Goal: Task Accomplishment & Management: Manage account settings

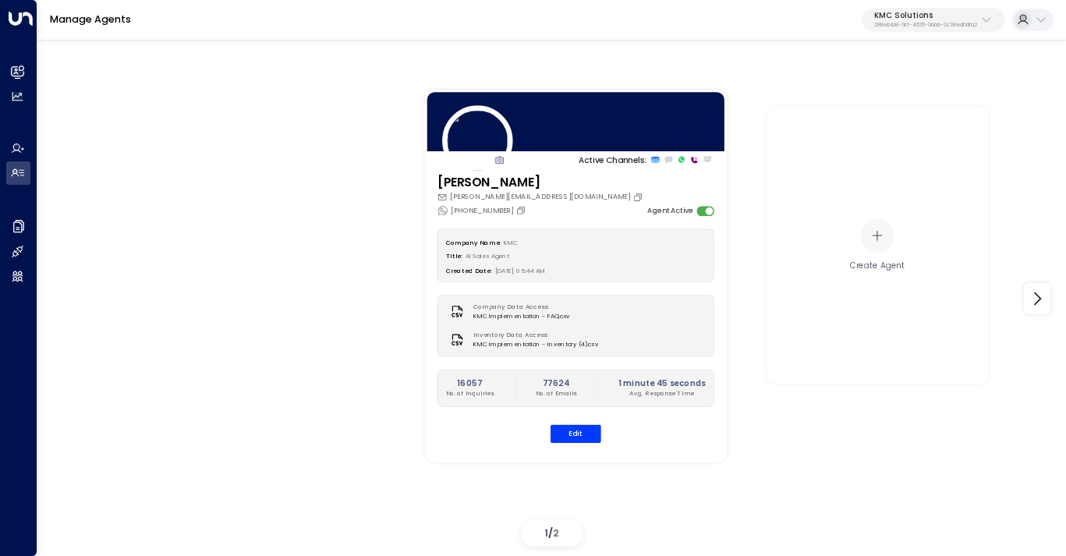
click at [924, 30] on button "KMC Solutions 288eb1a8-11cf-4676-9bbb-0c38edf1dfd2" at bounding box center [933, 20] width 143 height 25
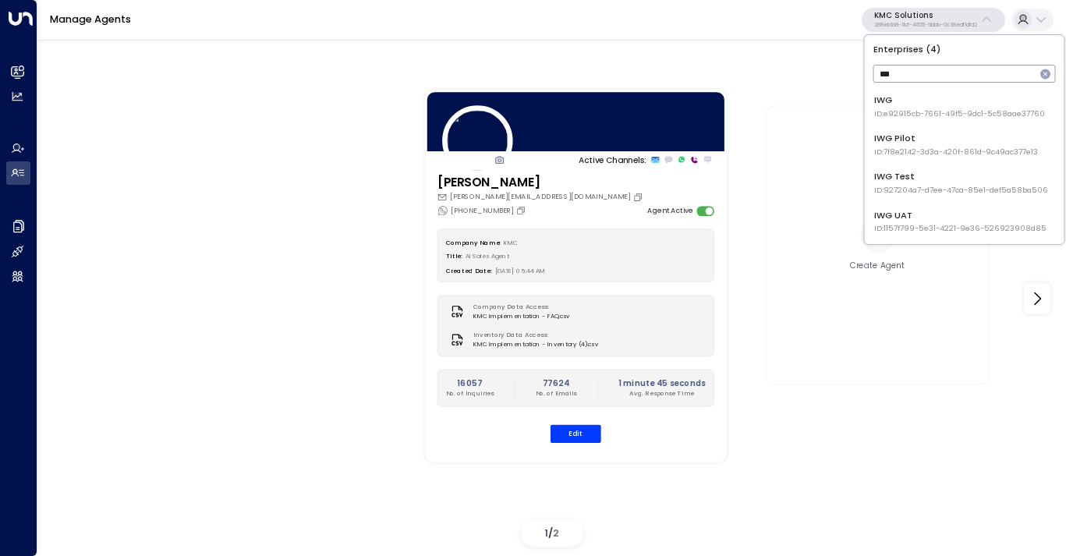
type input "***"
click at [934, 115] on span "ID: e92915cb-7661-49f5-9dc1-5c58aae37760" at bounding box center [959, 113] width 171 height 11
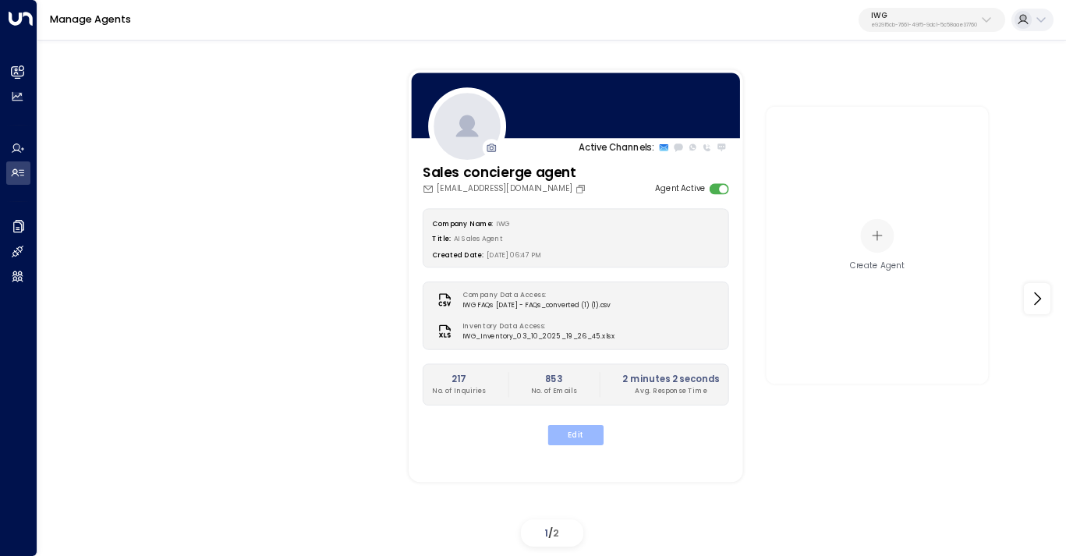
click at [582, 427] on button "Edit" at bounding box center [575, 435] width 55 height 20
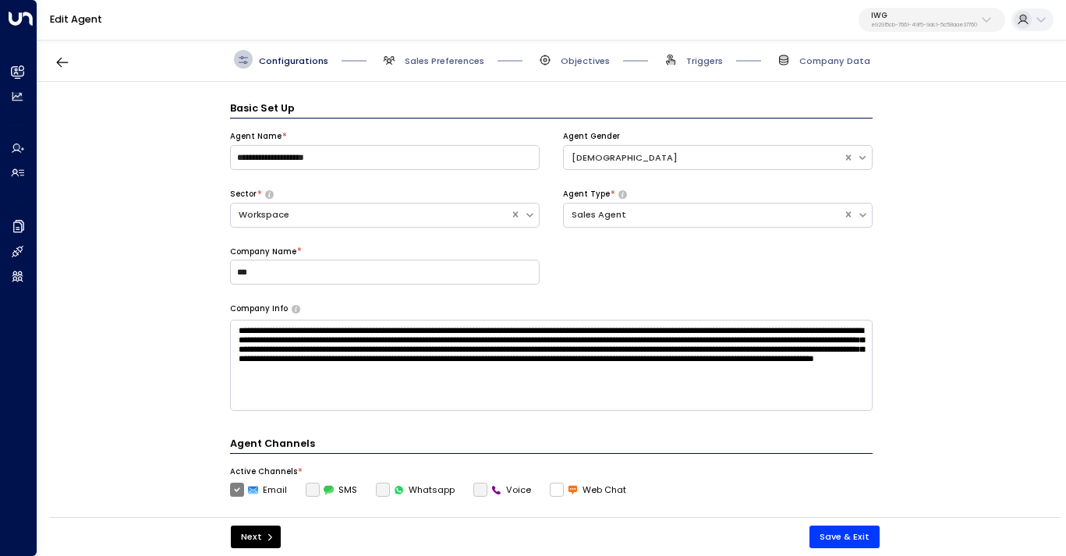
scroll to position [19, 0]
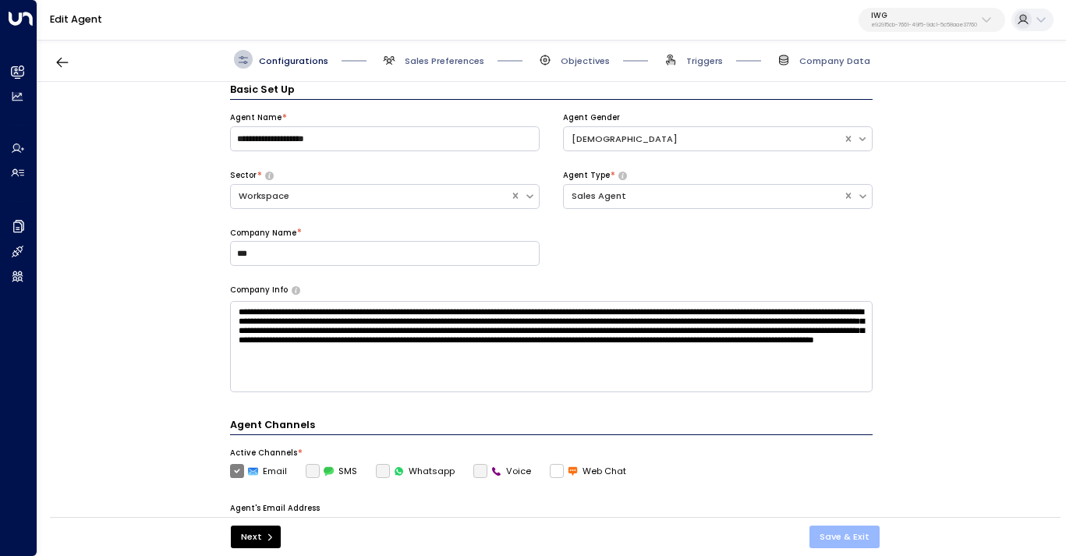
click at [859, 532] on button "Save & Exit" at bounding box center [844, 537] width 70 height 23
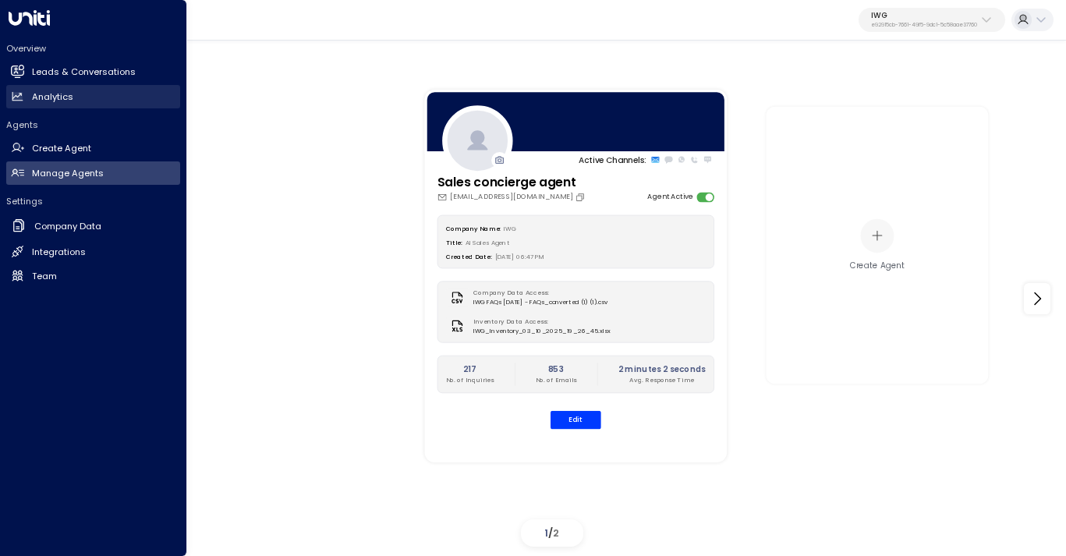
click at [47, 97] on h2 "Analytics" at bounding box center [52, 96] width 41 height 13
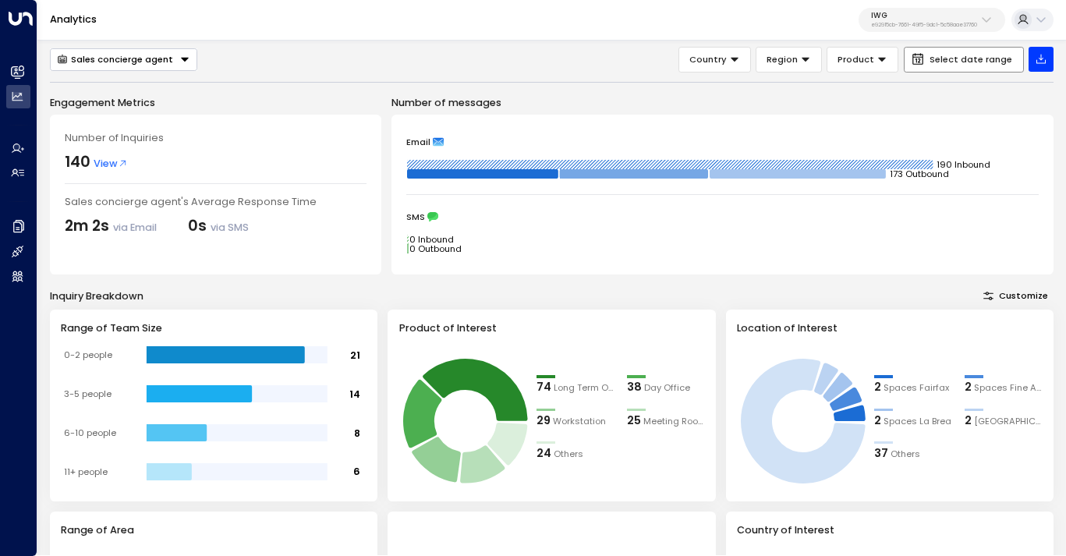
click at [949, 58] on span "Select date range" at bounding box center [971, 60] width 83 height 10
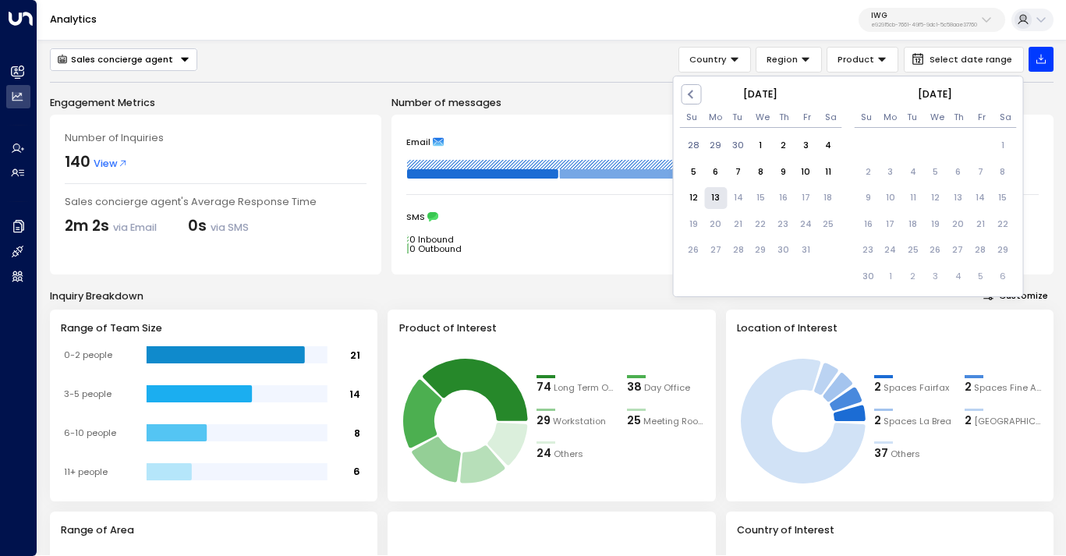
click at [717, 197] on div "13" at bounding box center [715, 198] width 23 height 23
click at [551, 77] on div "Sales concierge agent Country Region Product [DATE] - [DATE] Previous Month [DA…" at bounding box center [552, 531] width 1004 height 969
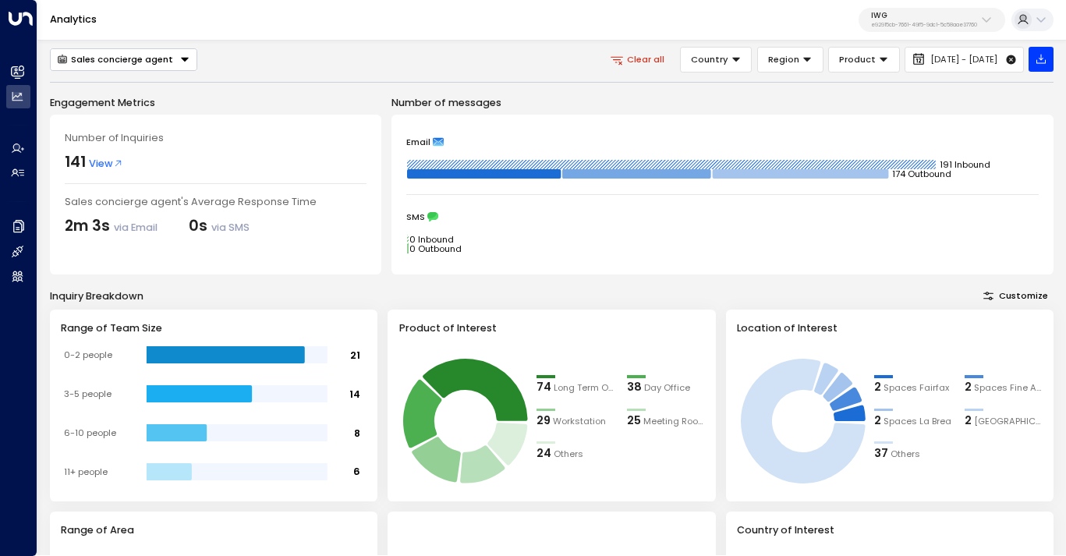
click at [682, 162] on rect at bounding box center [671, 164] width 529 height 9
click at [675, 164] on rect at bounding box center [671, 164] width 529 height 9
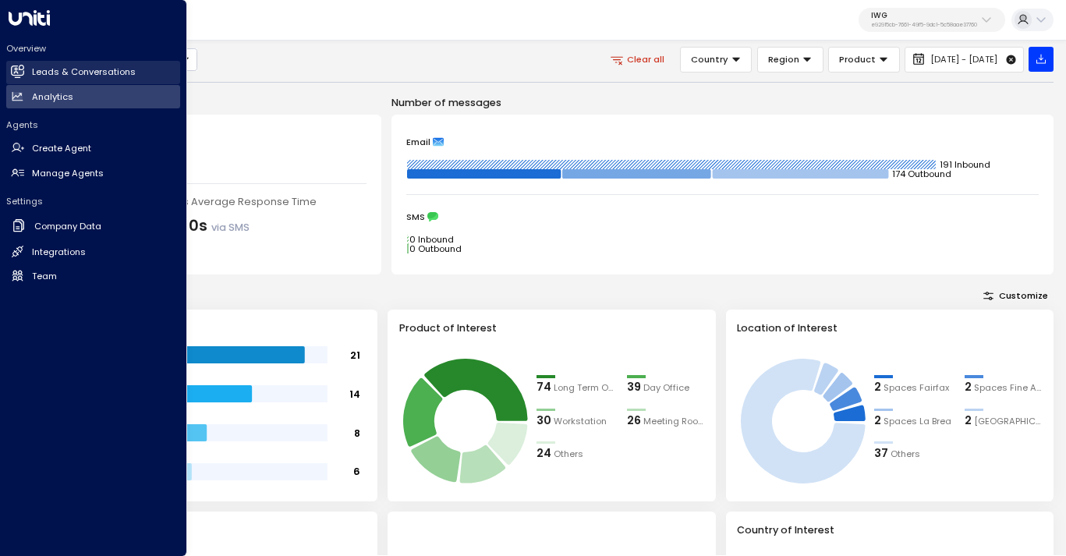
click at [51, 74] on h2 "Leads & Conversations" at bounding box center [84, 72] width 104 height 13
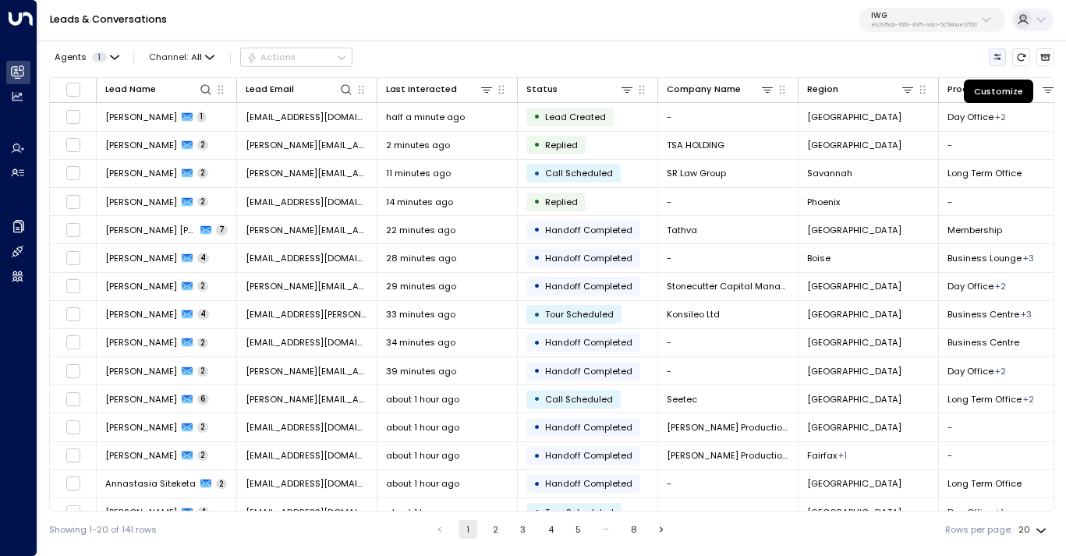
click at [994, 58] on icon "Customize" at bounding box center [998, 57] width 10 height 10
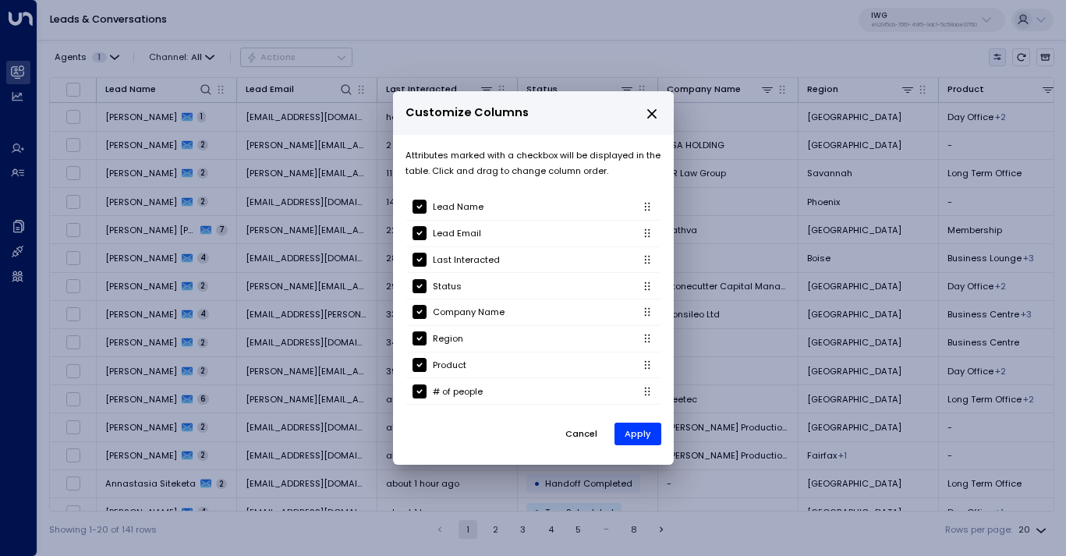
click at [994, 58] on div "Customize Columns Attributes marked with a checkbox will be displayed in the ta…" at bounding box center [533, 278] width 1066 height 556
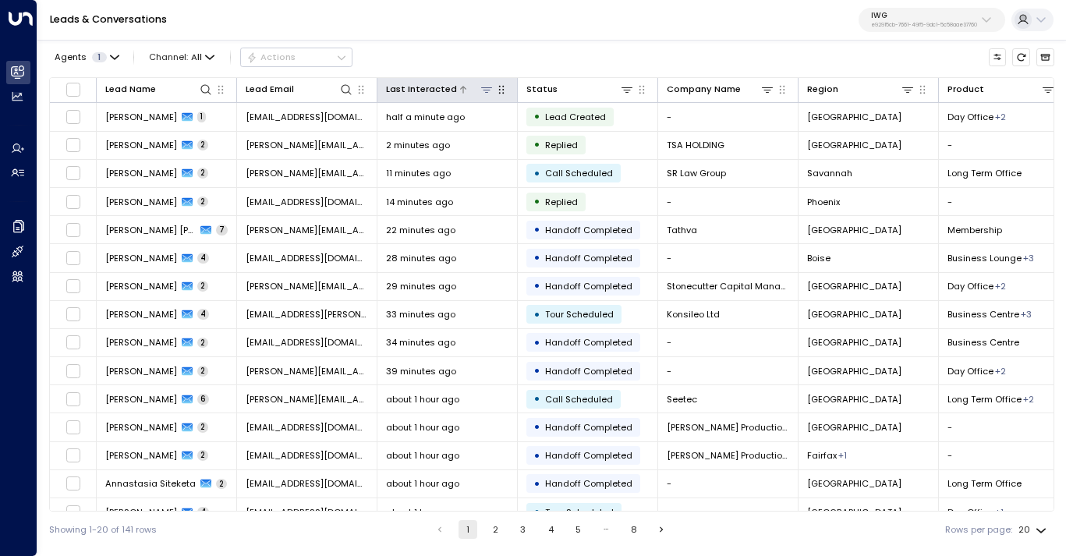
click at [487, 85] on icon at bounding box center [486, 89] width 12 height 12
click at [558, 143] on icon at bounding box center [564, 142] width 12 height 12
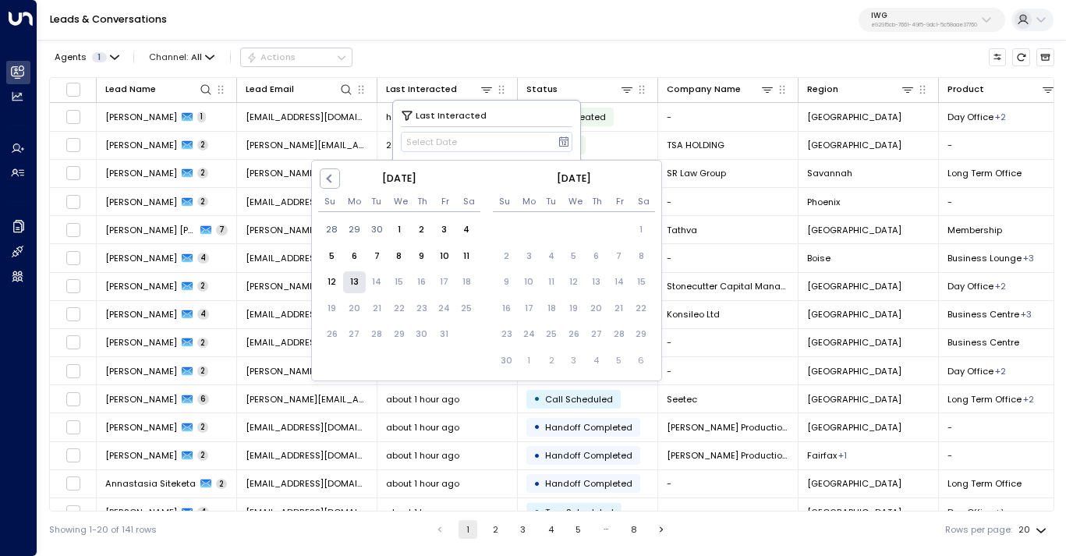
click at [353, 282] on div "13" at bounding box center [354, 282] width 23 height 23
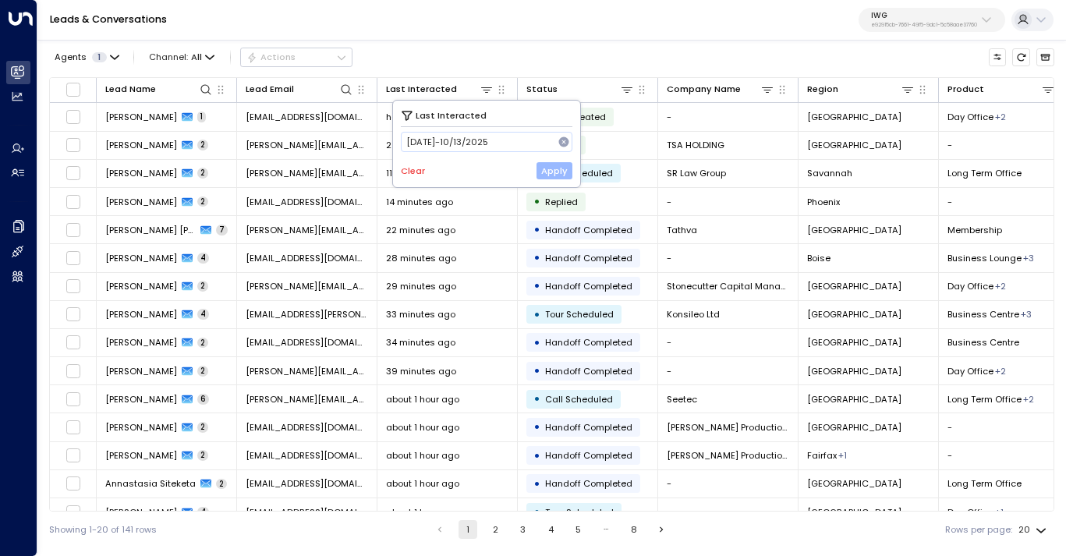
click at [553, 171] on button "Apply" at bounding box center [555, 170] width 37 height 17
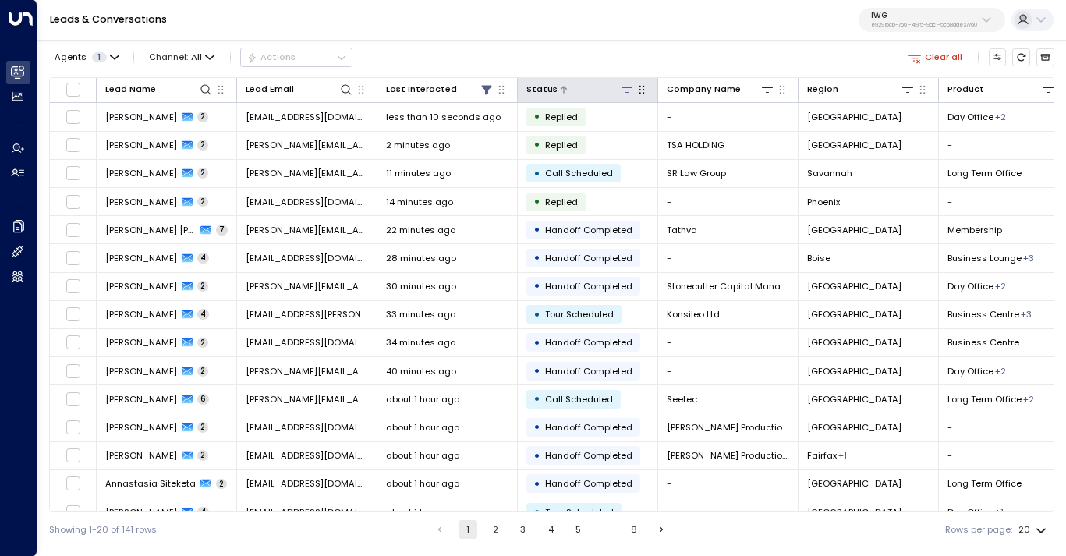
click at [625, 90] on icon at bounding box center [627, 89] width 11 height 5
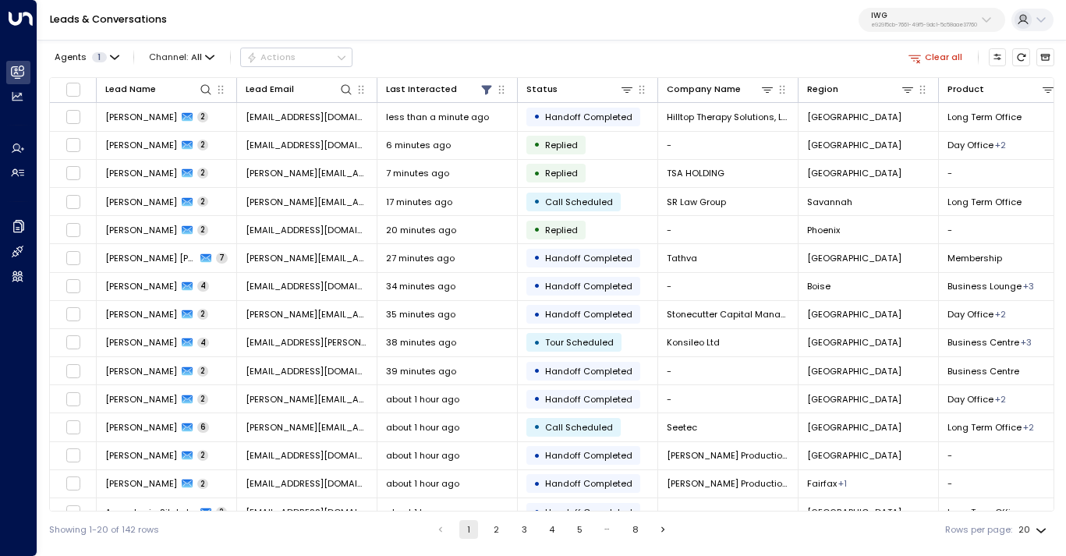
click at [914, 19] on p "IWG" at bounding box center [924, 15] width 106 height 9
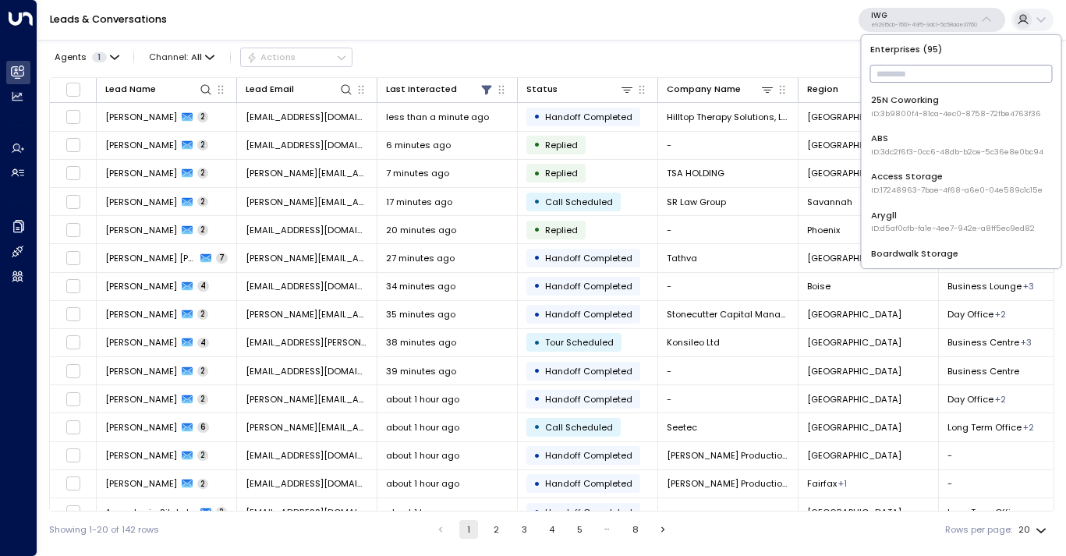
click at [899, 115] on span "ID: 3b9800f4-81ca-4ec0-8758-72fbe4763f36" at bounding box center [956, 113] width 170 height 11
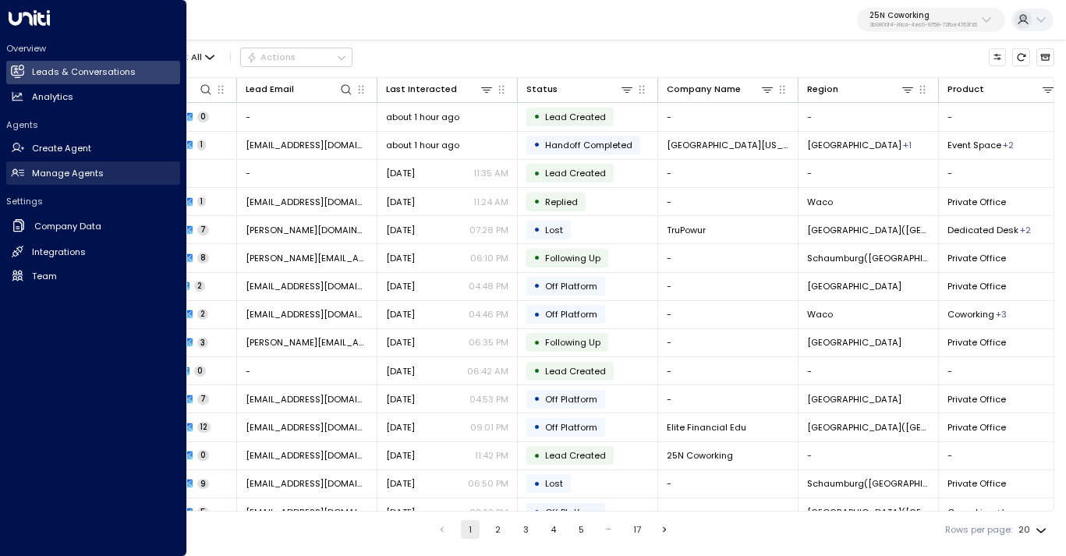
click at [69, 177] on h2 "Manage Agents" at bounding box center [68, 173] width 72 height 13
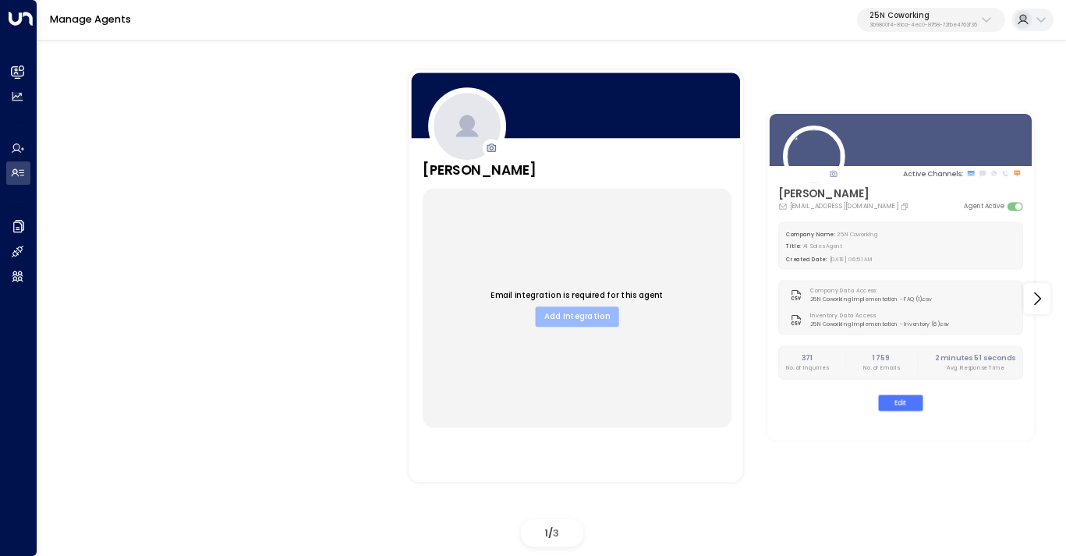
click at [571, 308] on button "Add Integration" at bounding box center [577, 316] width 83 height 20
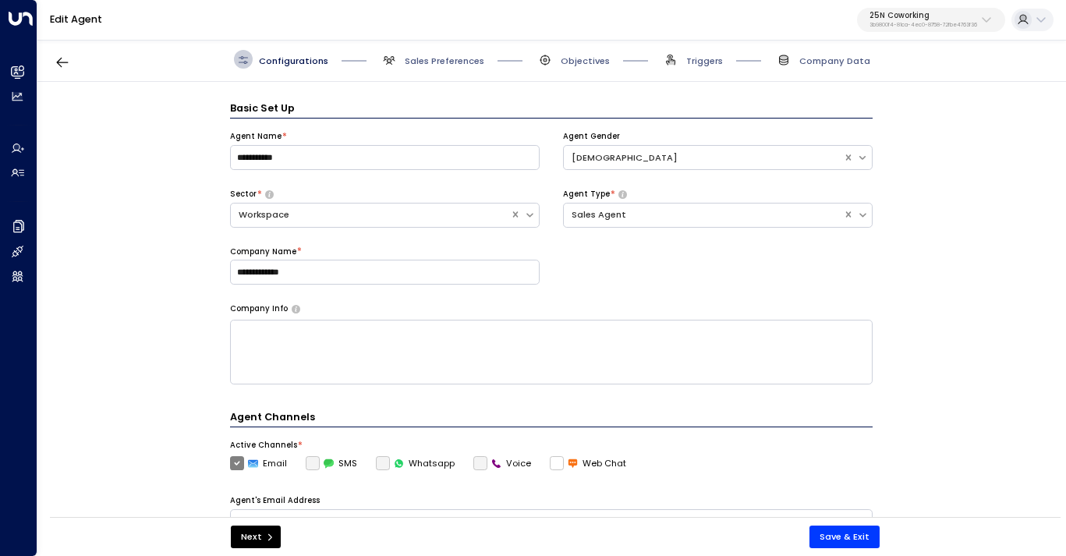
scroll to position [19, 0]
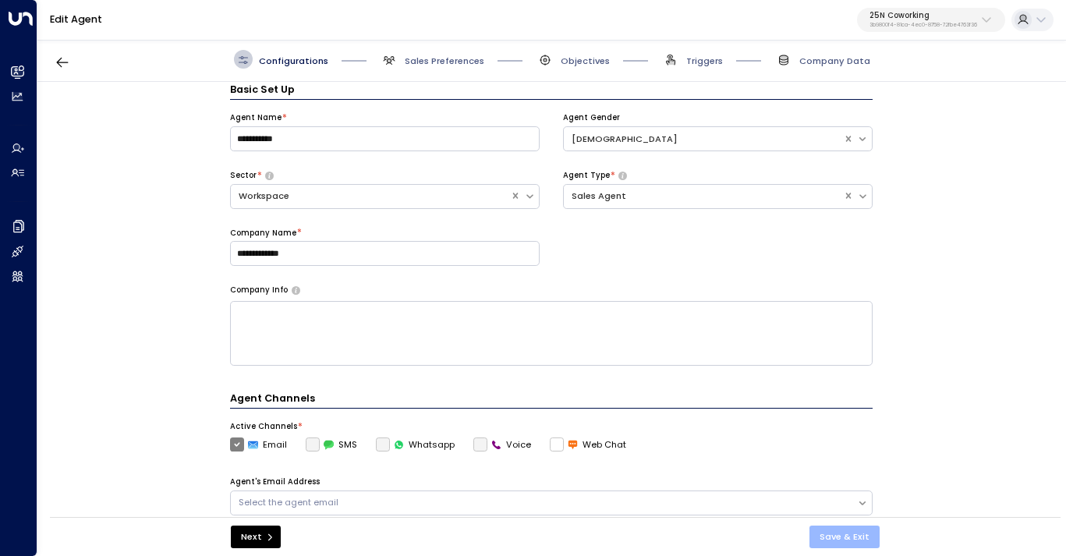
click at [845, 537] on button "Save & Exit" at bounding box center [844, 537] width 70 height 23
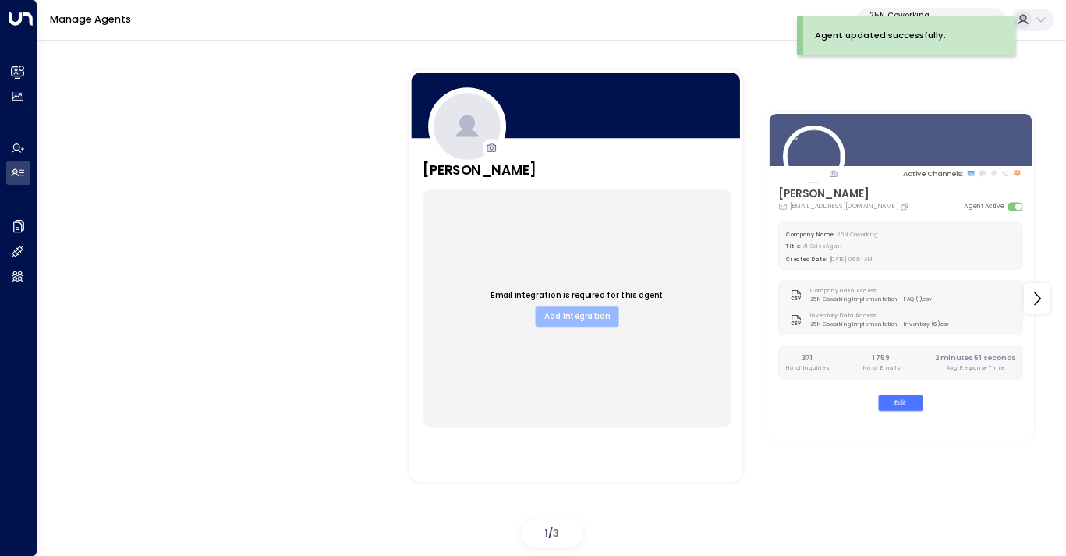
click at [593, 310] on button "Add Integration" at bounding box center [577, 316] width 83 height 20
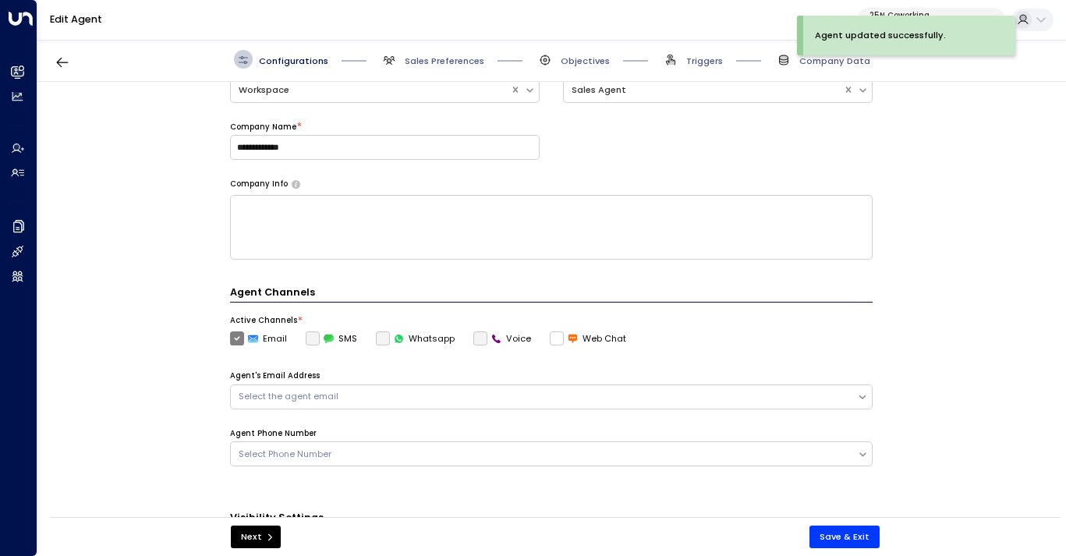
scroll to position [339, 0]
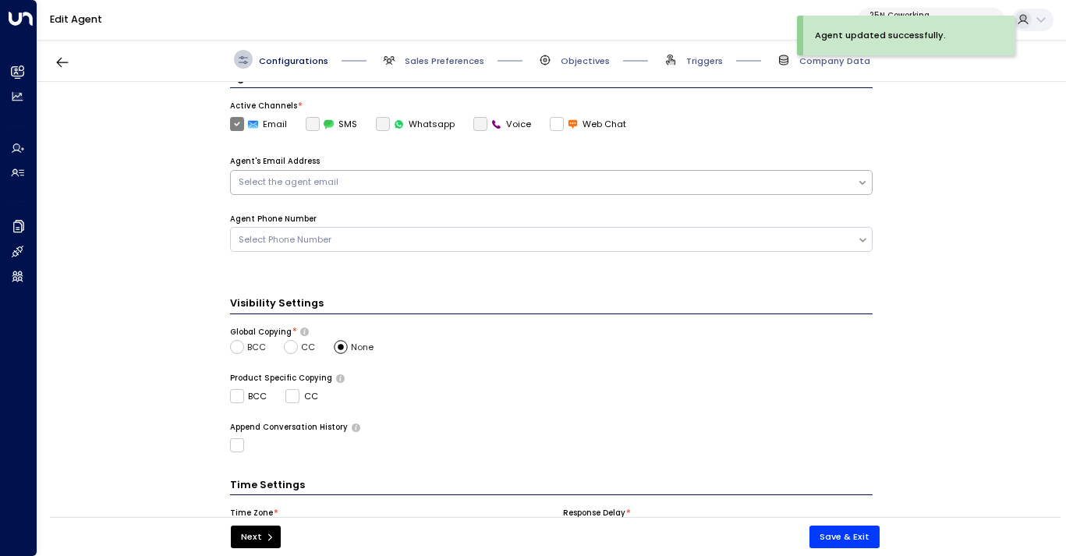
click at [608, 175] on div "Select the agent email" at bounding box center [544, 181] width 611 height 13
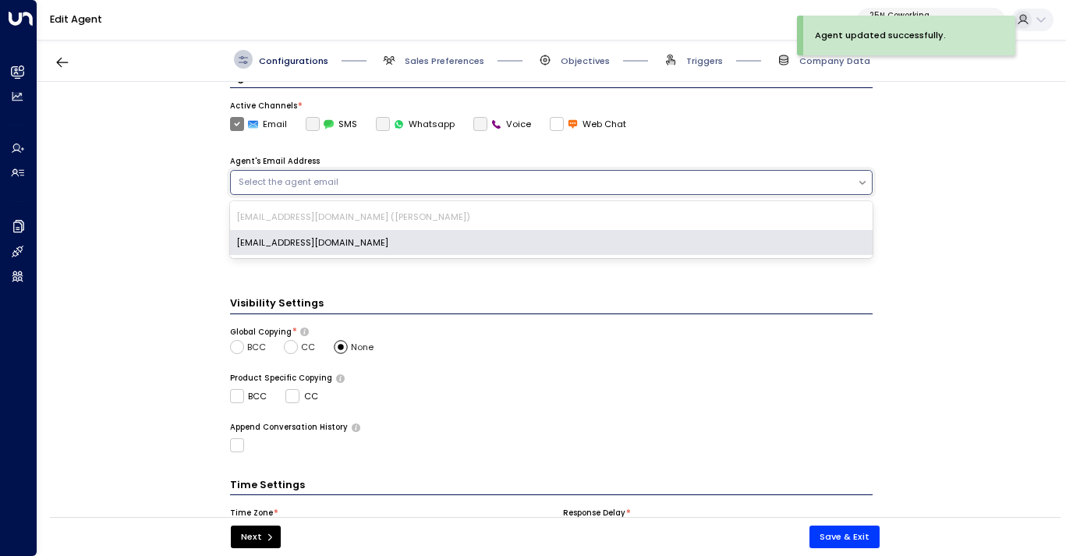
click at [583, 236] on div "[EMAIL_ADDRESS][DOMAIN_NAME]" at bounding box center [551, 243] width 643 height 26
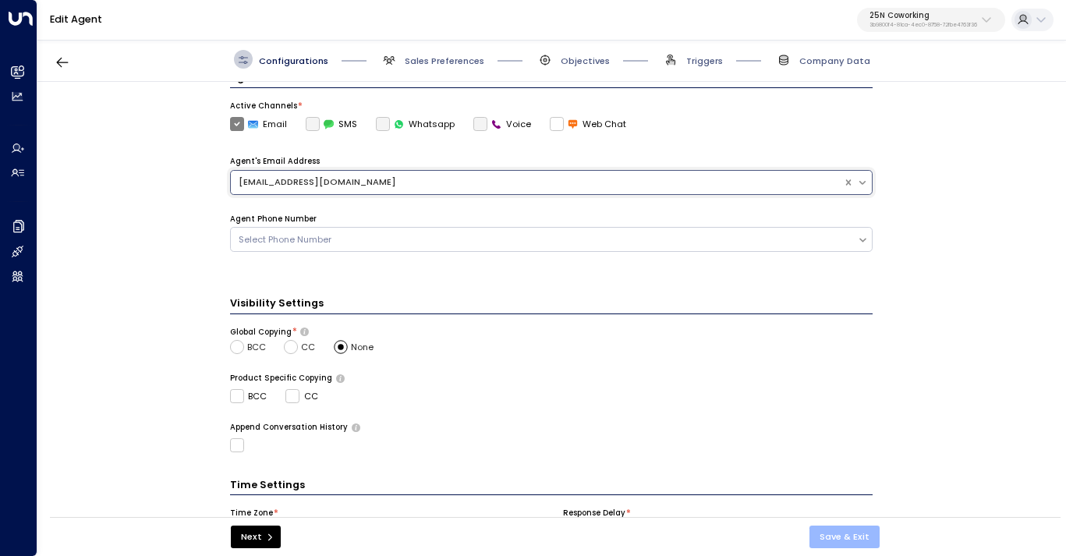
click at [834, 533] on button "Save & Exit" at bounding box center [844, 537] width 70 height 23
